Goal: Task Accomplishment & Management: Manage account settings

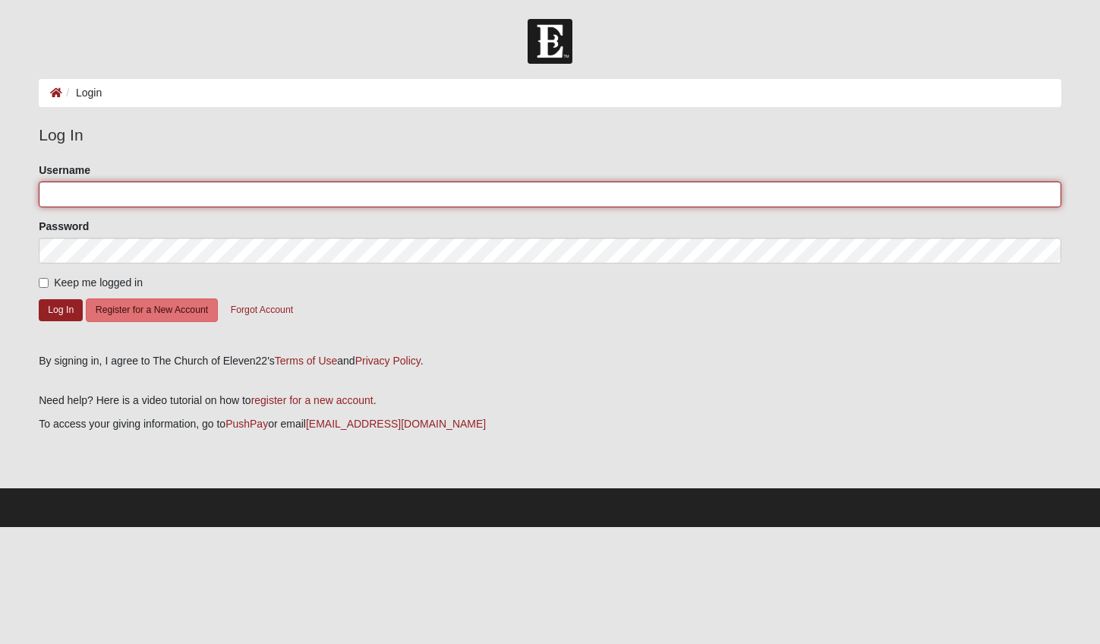
click at [259, 196] on input "Username" at bounding box center [550, 194] width 1023 height 26
type input "[EMAIL_ADDRESS][DOMAIN_NAME]"
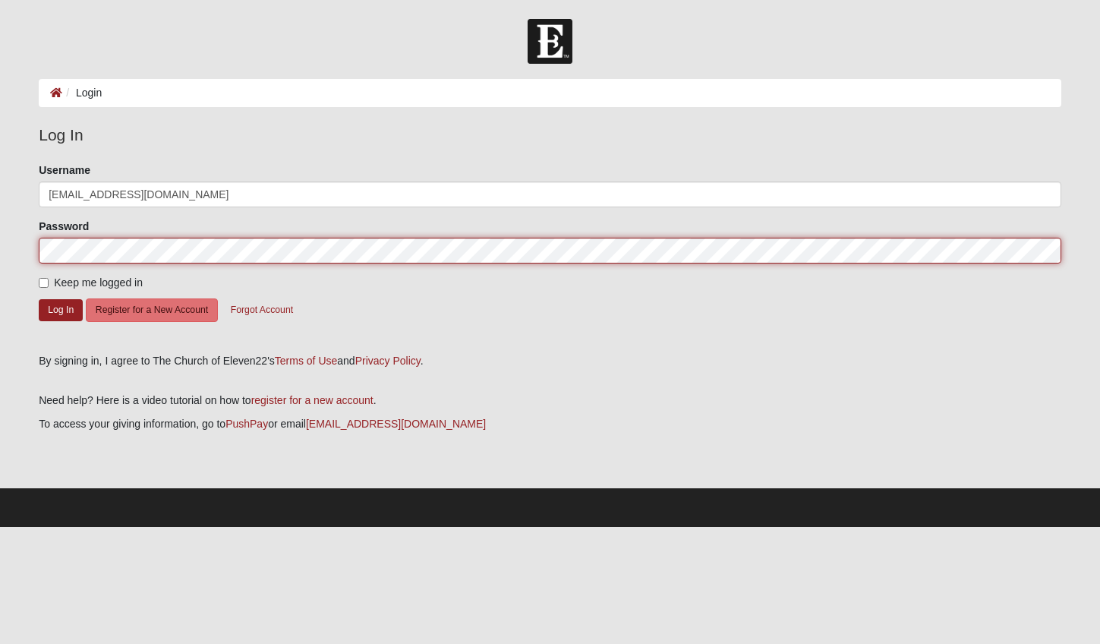
click at [39, 299] on button "Log In" at bounding box center [61, 310] width 44 height 22
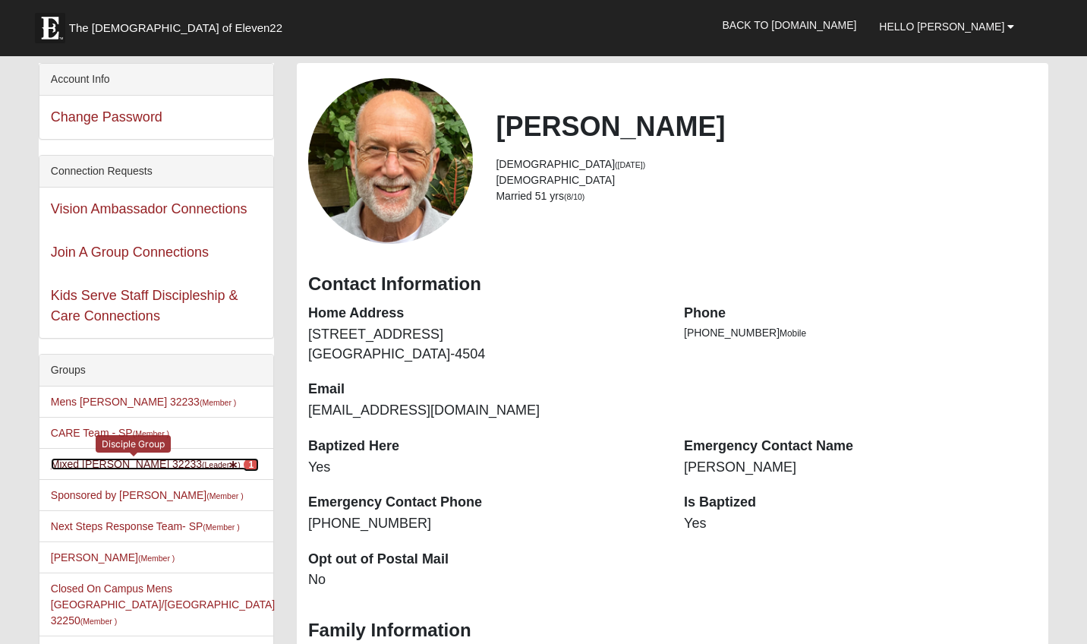
click at [121, 462] on link "Mixed Lammie 32233 (Leader ) 1" at bounding box center [155, 464] width 208 height 12
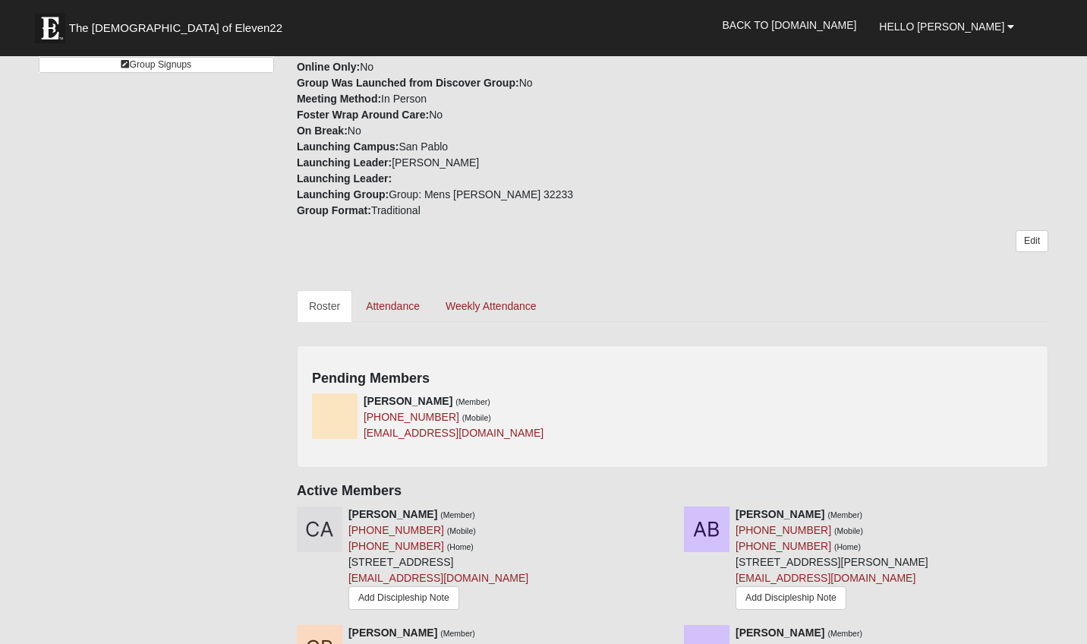
scroll to position [444, 0]
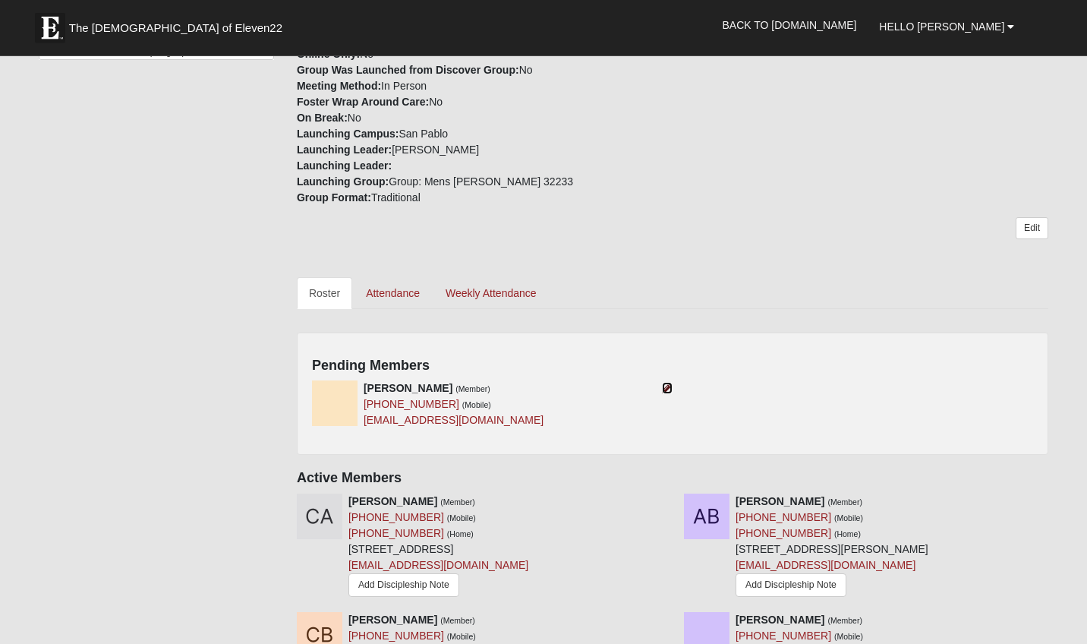
click at [666, 389] on icon at bounding box center [667, 388] width 11 height 11
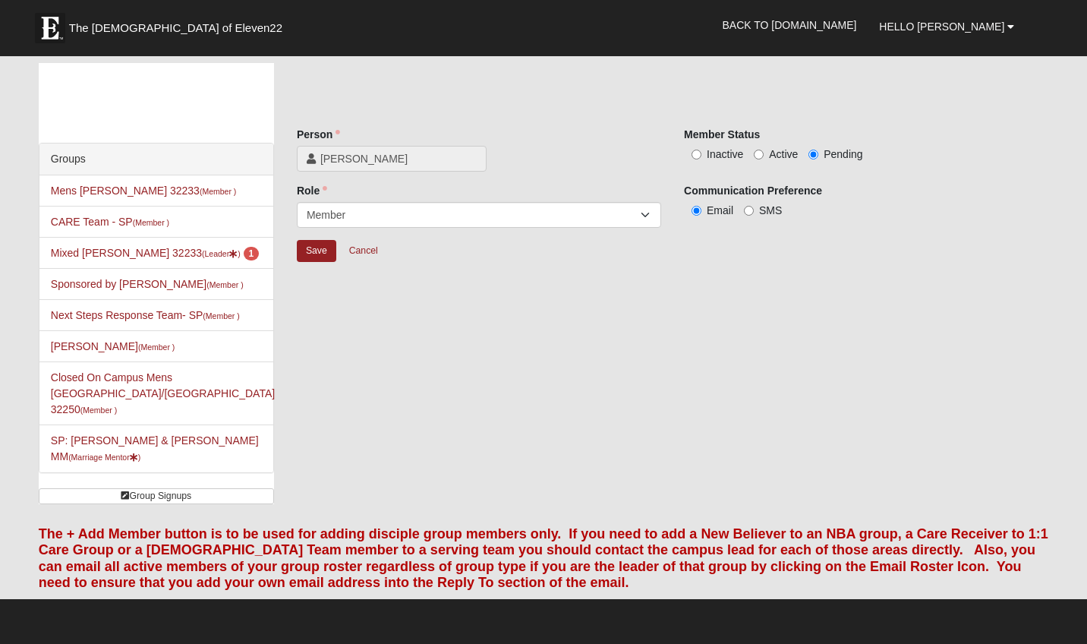
click at [761, 149] on label "Active" at bounding box center [776, 154] width 44 height 15
click at [761, 150] on input "Active" at bounding box center [759, 155] width 10 height 10
radio input "true"
click at [323, 242] on input "Save" at bounding box center [316, 251] width 39 height 22
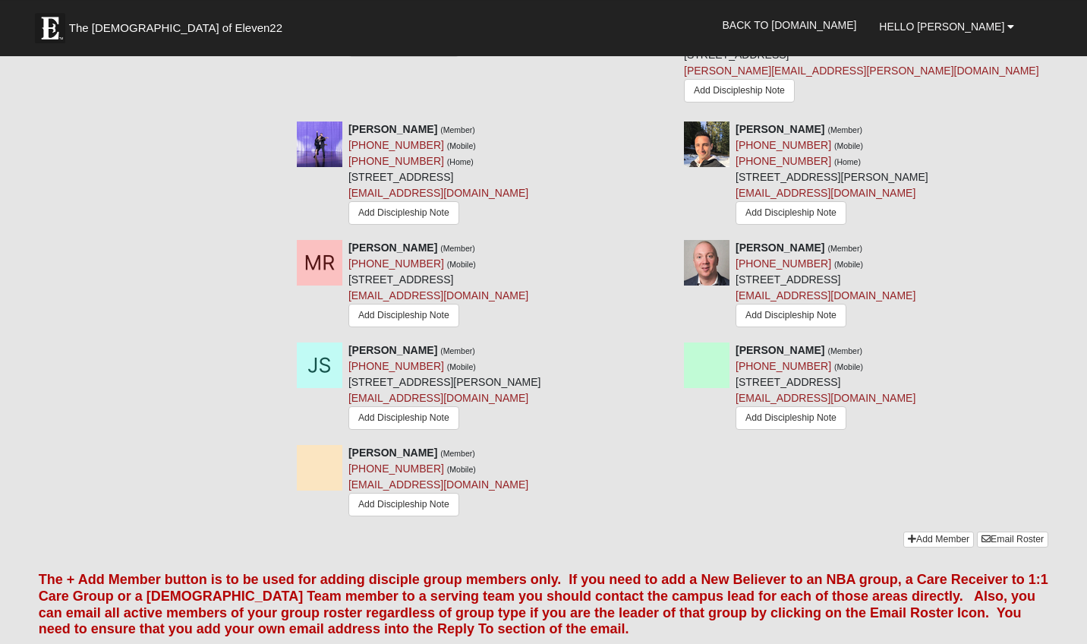
scroll to position [2155, 0]
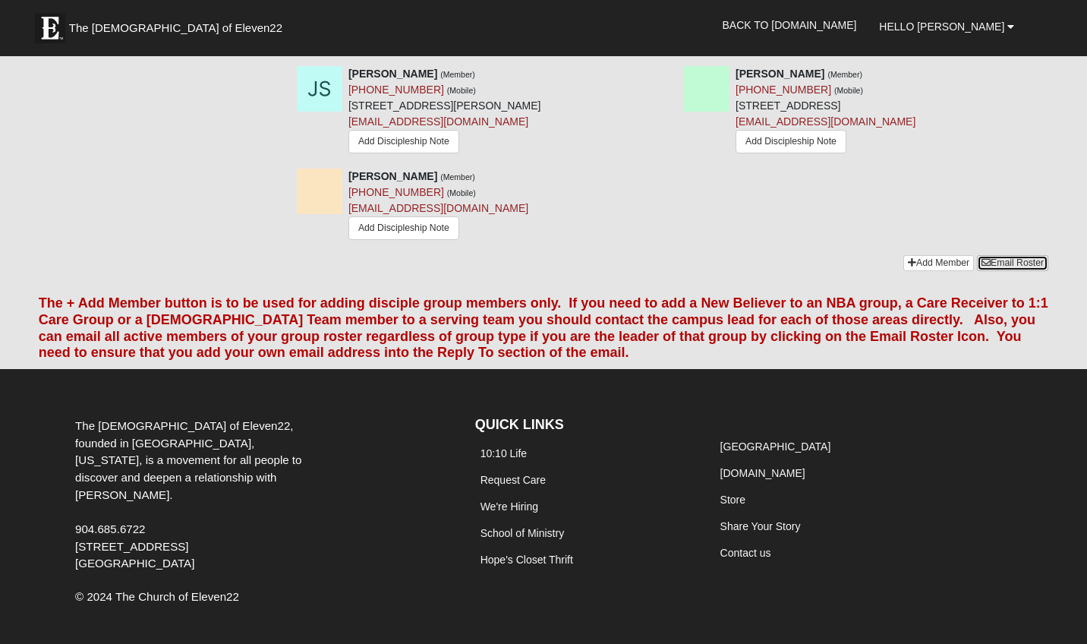
click at [1016, 255] on link "Email Roster" at bounding box center [1012, 263] width 71 height 16
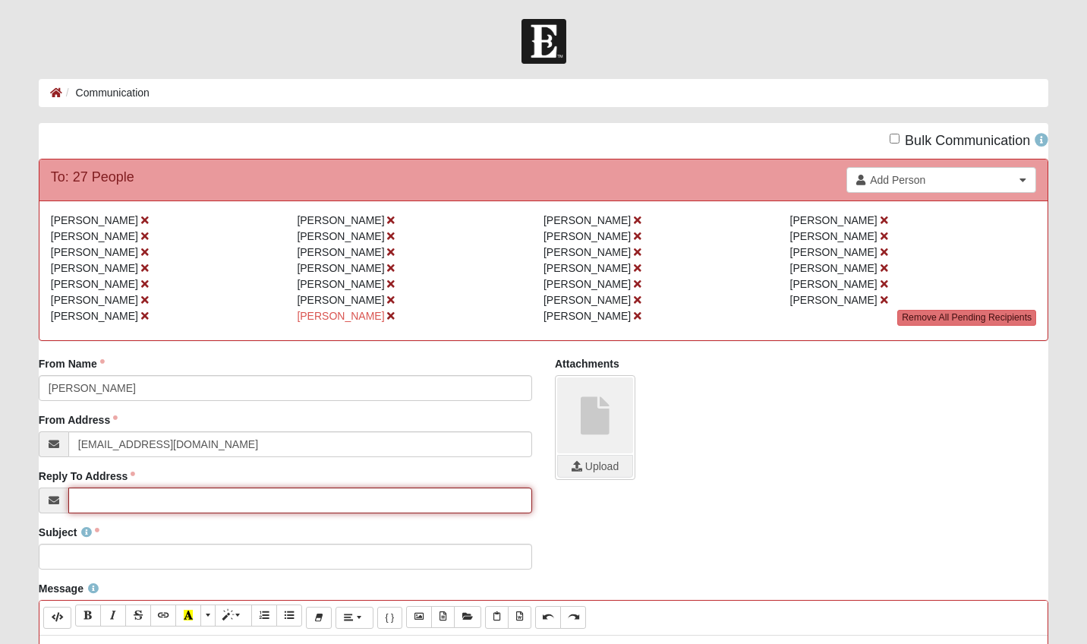
click at [124, 500] on input "Reply To Address" at bounding box center [300, 500] width 464 height 26
type input "[EMAIL_ADDRESS][DOMAIN_NAME]"
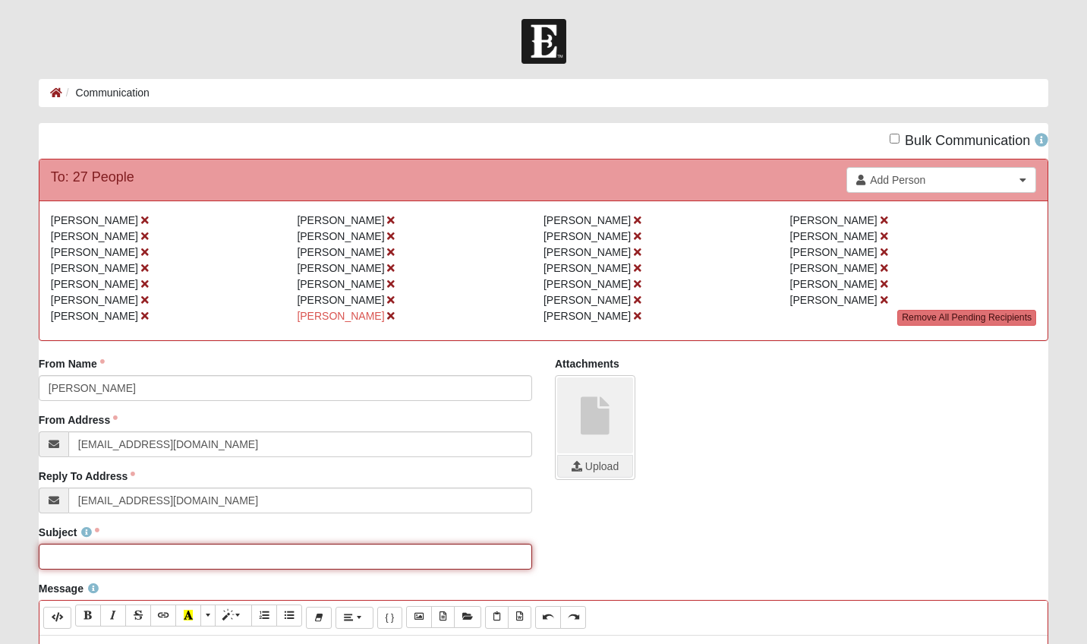
click at [123, 559] on input "Subject" at bounding box center [285, 557] width 493 height 26
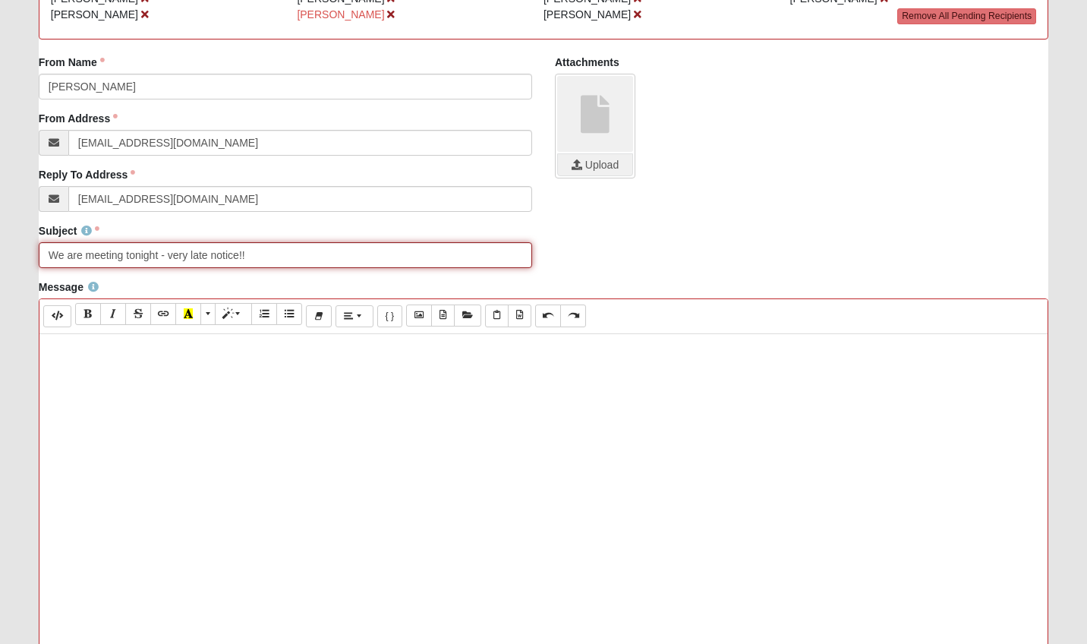
scroll to position [301, 0]
type input "We are meeting tonight - very late notice!!"
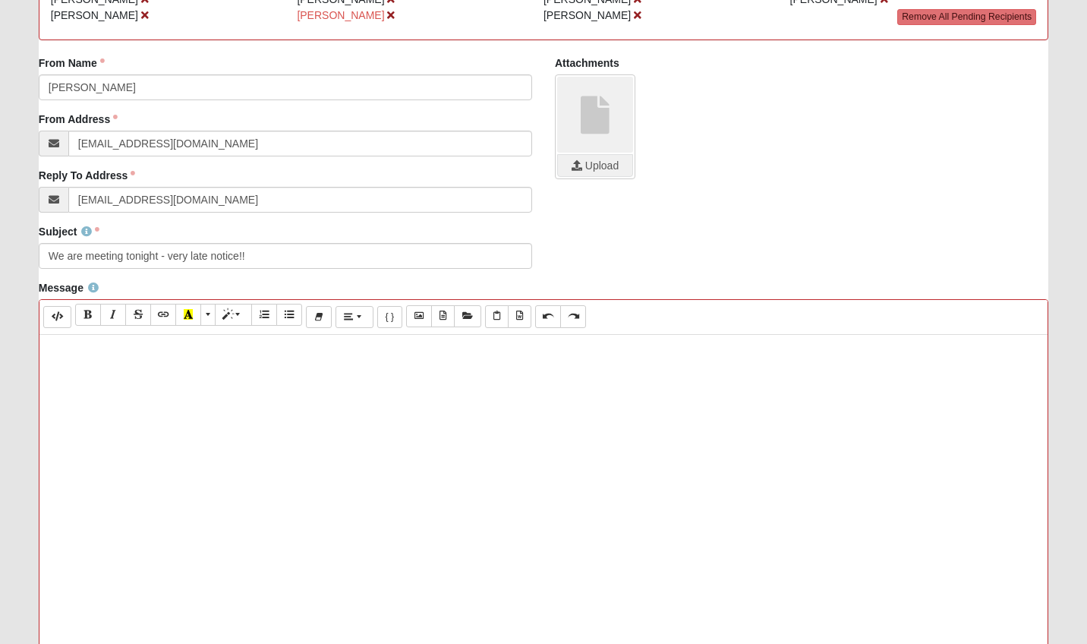
click at [150, 432] on div at bounding box center [543, 563] width 1008 height 456
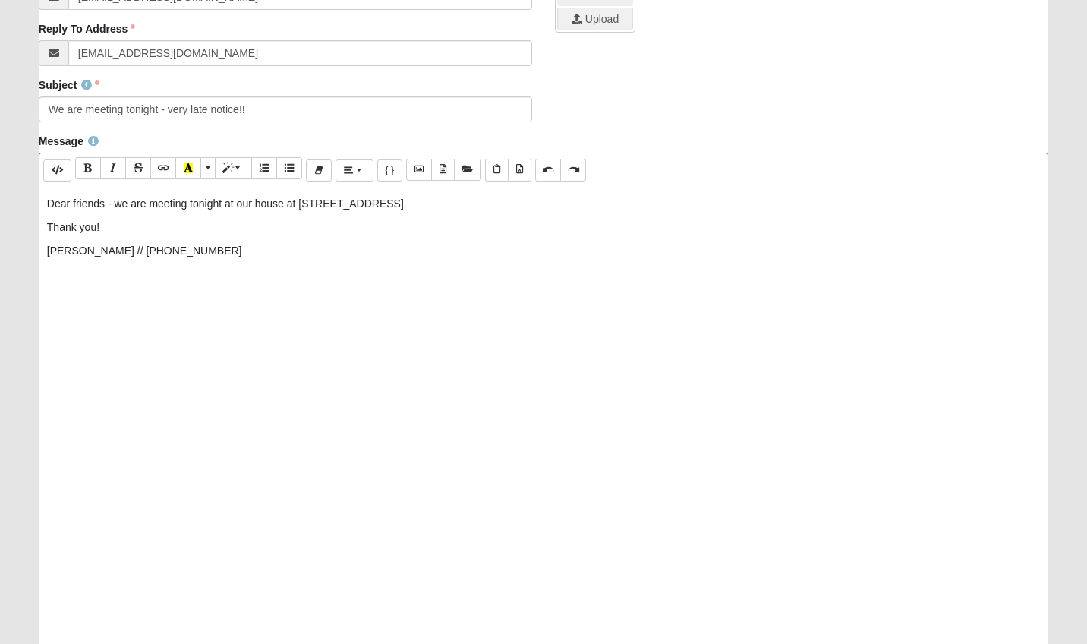
scroll to position [629, 0]
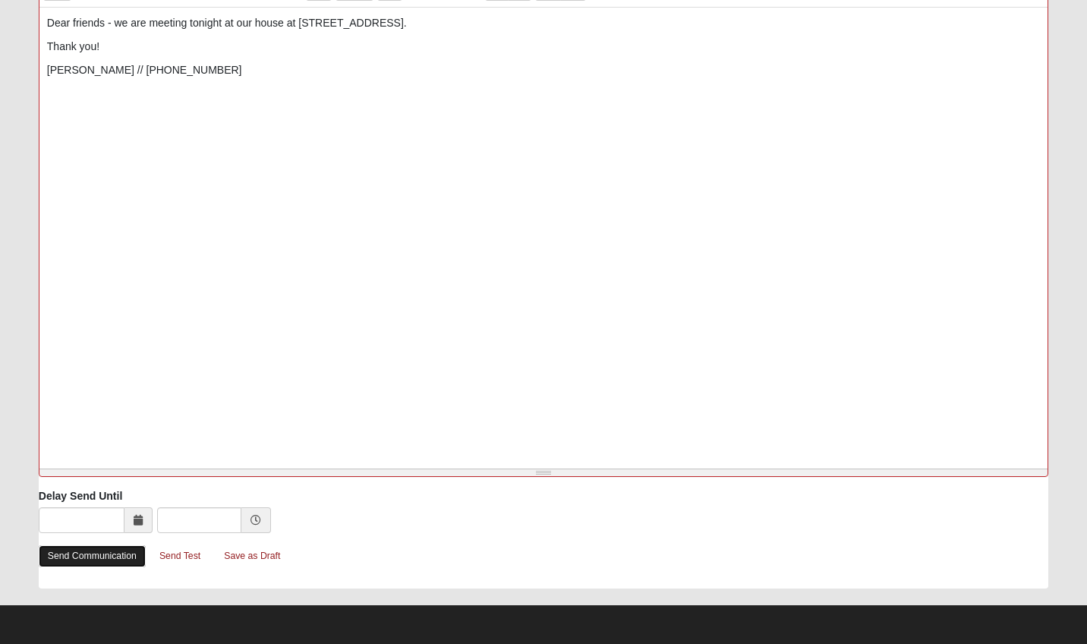
click at [86, 551] on link "Send Communication" at bounding box center [92, 556] width 107 height 22
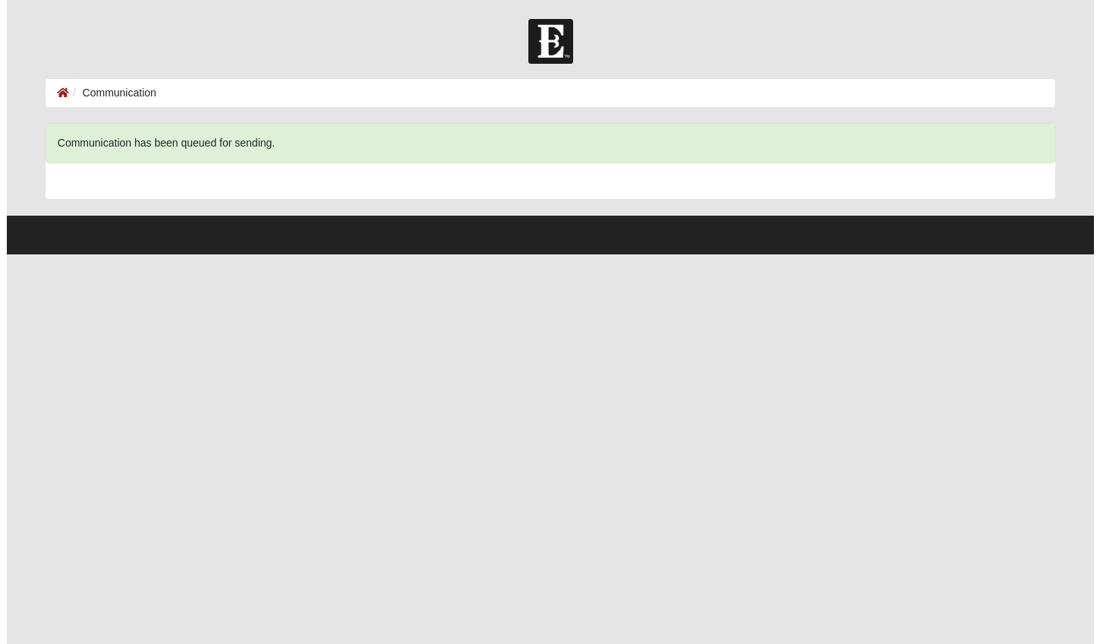
scroll to position [0, 0]
